Goal: Find specific page/section: Find specific page/section

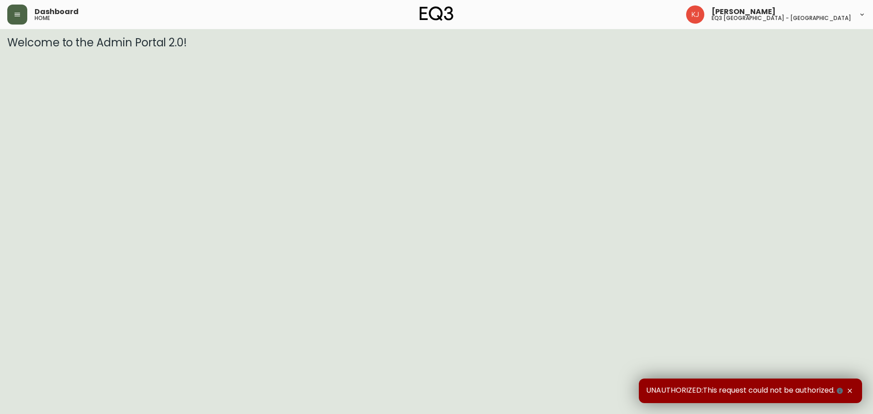
click at [15, 14] on icon "button" at bounding box center [17, 14] width 7 height 7
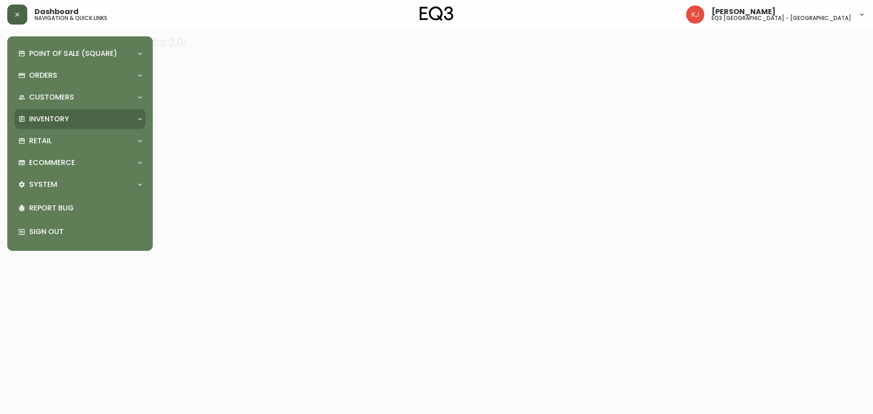
click at [54, 120] on p "Inventory" at bounding box center [49, 119] width 40 height 10
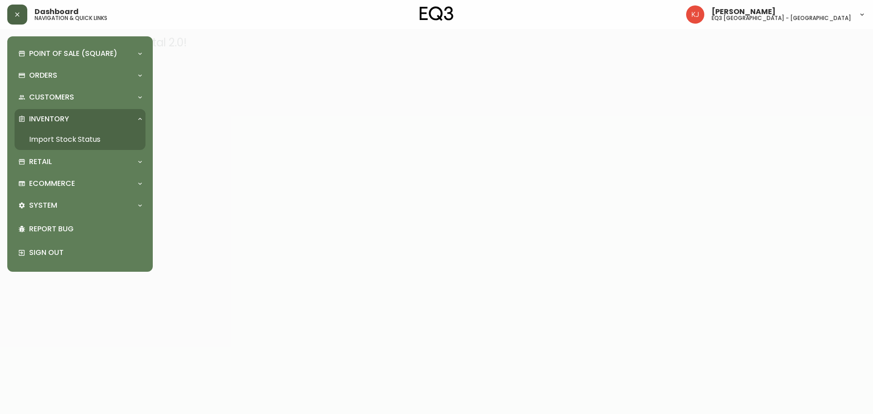
click at [70, 142] on link "Import Stock Status" at bounding box center [80, 139] width 131 height 21
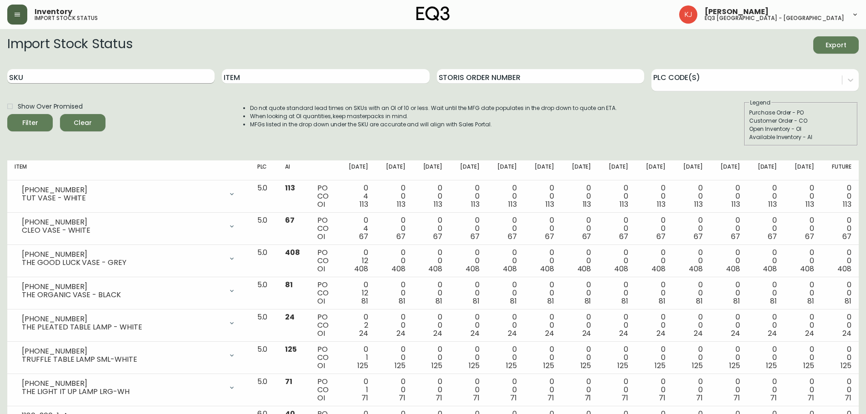
click at [80, 76] on input "SKU" at bounding box center [110, 76] width 207 height 15
type input "v"
paste input "[PHONE_NUMBER]"
type input "[PHONE_NUMBER]"
click at [7, 114] on button "Filter" at bounding box center [29, 122] width 45 height 17
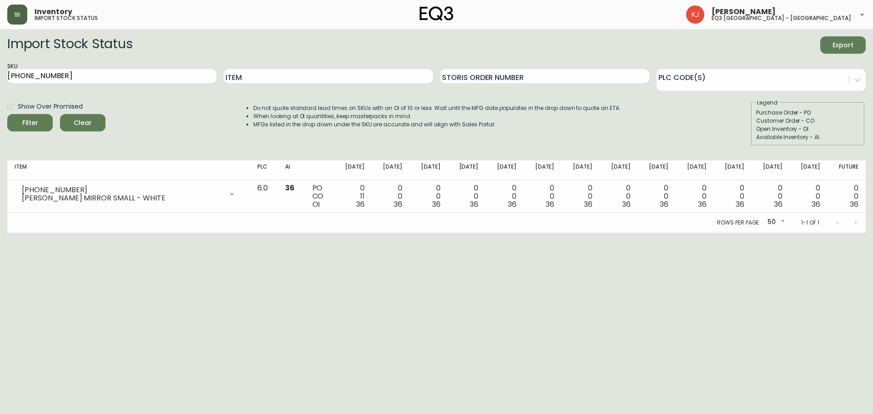
click at [776, 233] on html "Inventory import stock status [PERSON_NAME] eq3 [GEOGRAPHIC_DATA] - [GEOGRAPHIC…" at bounding box center [436, 116] width 873 height 233
click at [817, 233] on html "Inventory import stock status [PERSON_NAME] eq3 [GEOGRAPHIC_DATA] - [GEOGRAPHIC…" at bounding box center [436, 116] width 873 height 233
drag, startPoint x: 92, startPoint y: 73, endPoint x: 0, endPoint y: 71, distance: 92.4
click at [0, 71] on main "Import Stock Status Export SKU [PHONE_NUMBER] Item Storis Order Number PLC Code…" at bounding box center [436, 131] width 873 height 204
click at [246, 75] on input "Item" at bounding box center [328, 76] width 209 height 15
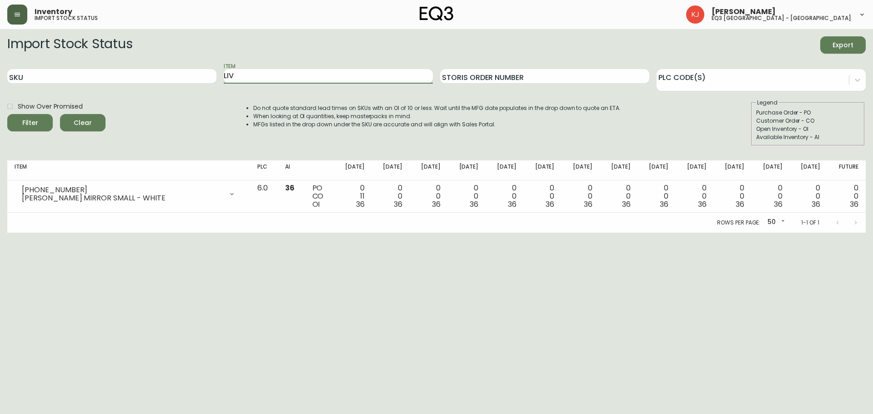
type input "LIV"
click at [7, 114] on button "Filter" at bounding box center [29, 122] width 45 height 17
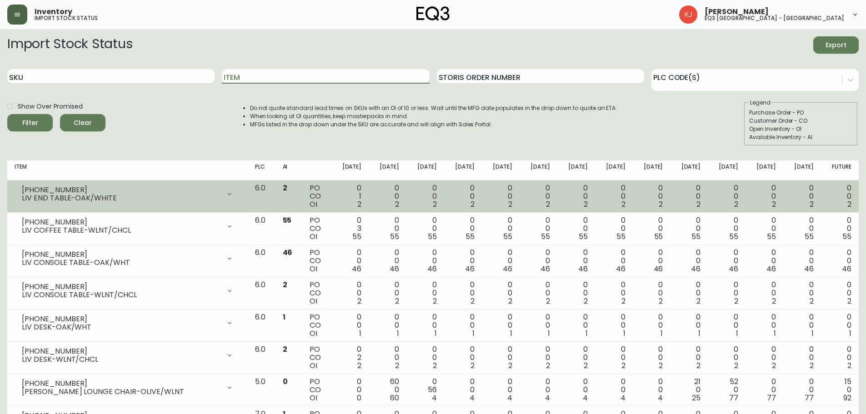
scroll to position [45, 0]
